Goal: Find specific page/section: Find specific page/section

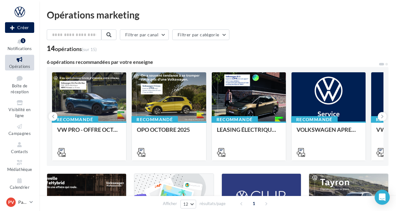
click at [302, 16] on div "Opérations marketing" at bounding box center [218, 14] width 342 height 9
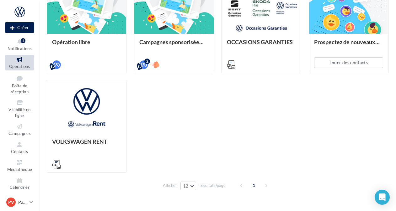
scroll to position [307, 0]
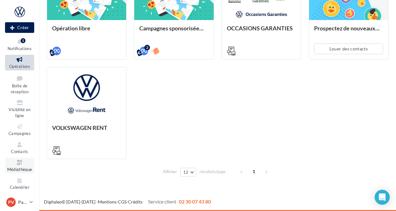
click at [13, 161] on icon at bounding box center [19, 162] width 25 height 7
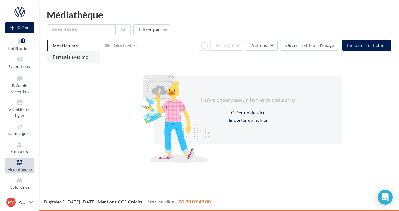
click at [80, 55] on span "Partagés avec moi" at bounding box center [71, 56] width 37 height 5
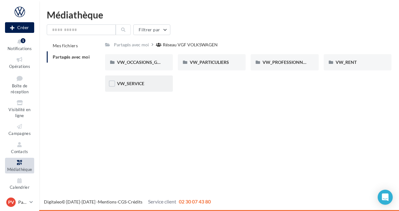
click at [140, 79] on div "VW_SERVICE" at bounding box center [139, 84] width 68 height 16
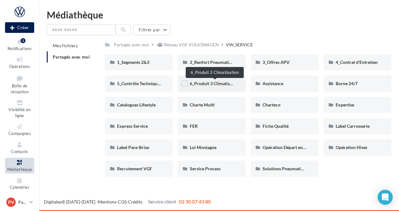
click at [194, 84] on span "6_Produit 3 Climatisation" at bounding box center [215, 83] width 50 height 5
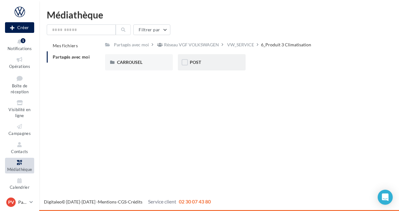
click at [188, 61] on div "POST" at bounding box center [212, 62] width 68 height 16
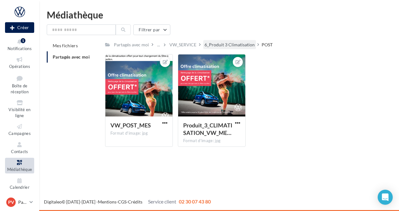
click at [230, 43] on div "6_Produit 3 Climatisation" at bounding box center [229, 45] width 50 height 6
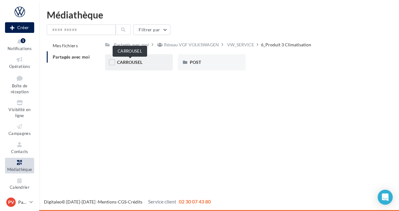
click at [130, 64] on span "CARROUSEL" at bounding box center [129, 62] width 25 height 5
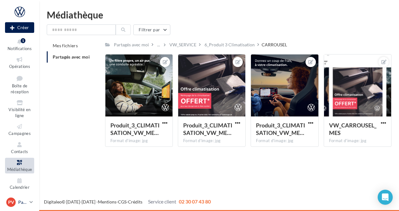
click at [14, 200] on div "PV" at bounding box center [10, 202] width 9 height 9
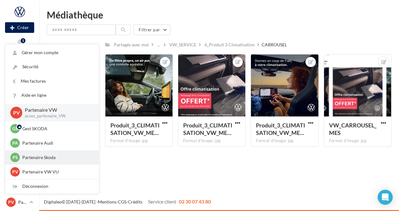
click at [51, 157] on p "Partenaire Skoda" at bounding box center [56, 158] width 69 height 6
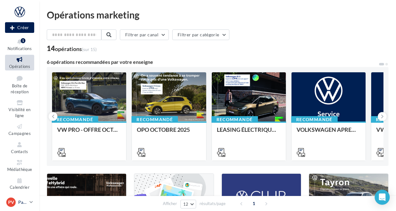
click at [14, 201] on div "PV" at bounding box center [10, 202] width 9 height 9
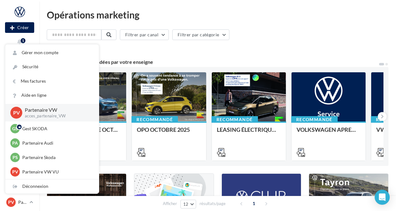
click at [294, 39] on div "Filtrer par canal Filtrer par catégorie" at bounding box center [218, 35] width 342 height 13
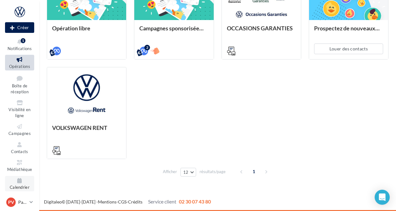
scroll to position [61, 0]
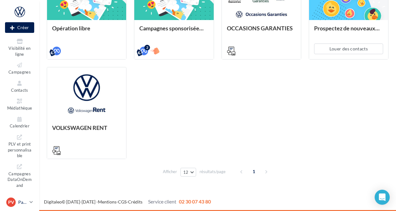
click at [20, 201] on p "Partenaire VW" at bounding box center [22, 202] width 9 height 6
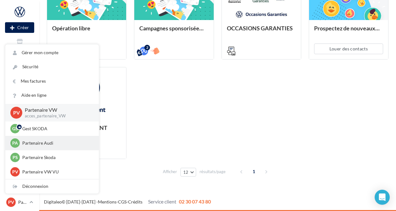
click at [28, 143] on p "Partenaire Audi" at bounding box center [56, 143] width 69 height 6
